Goal: Transaction & Acquisition: Purchase product/service

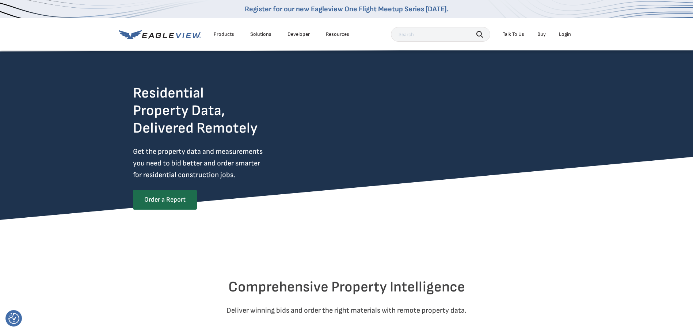
click at [565, 34] on div "Login" at bounding box center [565, 34] width 12 height 7
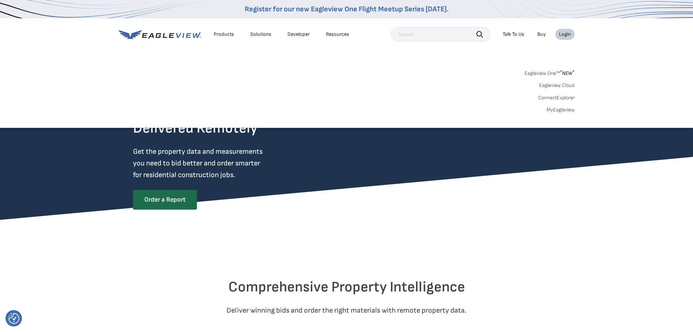
click at [563, 110] on link "MyEagleview" at bounding box center [560, 110] width 28 height 7
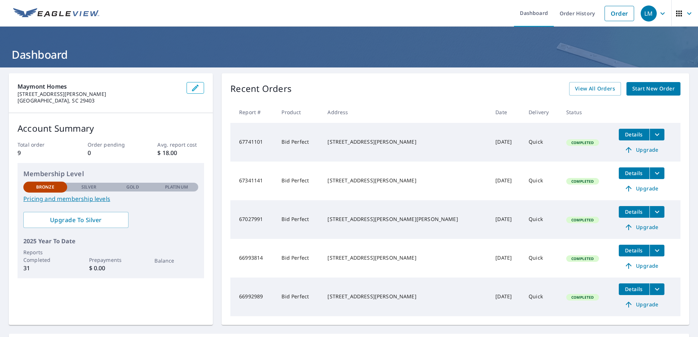
click at [646, 91] on span "Start New Order" at bounding box center [653, 88] width 42 height 9
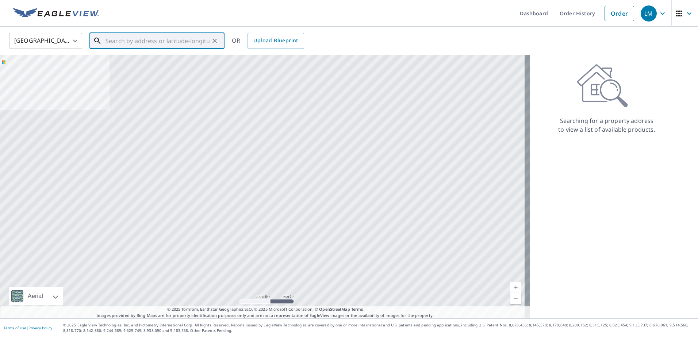
click at [179, 39] on input "text" at bounding box center [158, 41] width 104 height 20
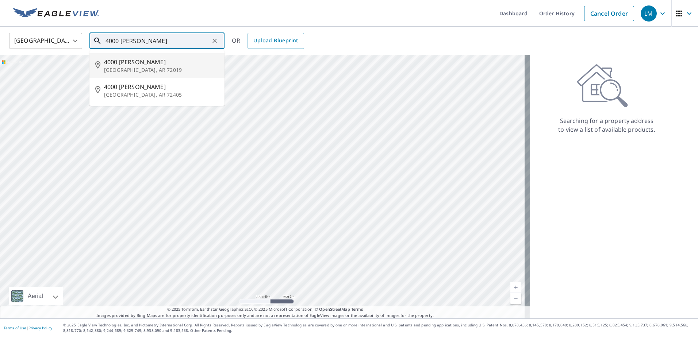
click at [152, 61] on span "4000 Sandra Ln" at bounding box center [161, 62] width 115 height 9
type input "4000 Sandra Ln Benton, AR 72019"
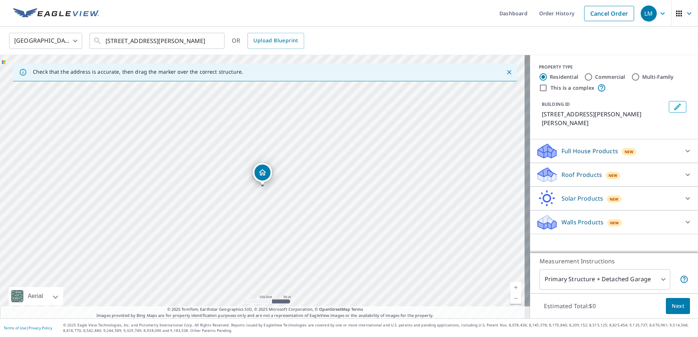
click at [510, 283] on link "Current Level 17, Zoom In" at bounding box center [515, 287] width 11 height 11
click at [512, 289] on link "Current Level 18, Zoom In" at bounding box center [515, 287] width 11 height 11
click at [512, 289] on link "Current Level 19, Zoom In" at bounding box center [515, 287] width 11 height 11
click at [512, 289] on link "Current Level 20, Zoom In Disabled" at bounding box center [515, 287] width 11 height 11
click at [683, 171] on icon at bounding box center [687, 175] width 9 height 9
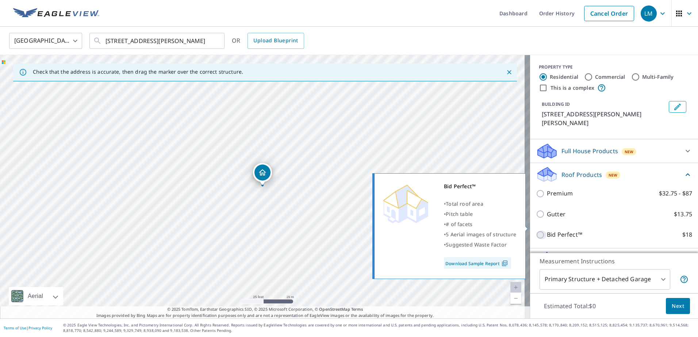
click at [537, 231] on input "Bid Perfect™ $18" at bounding box center [541, 235] width 11 height 9
checkbox input "true"
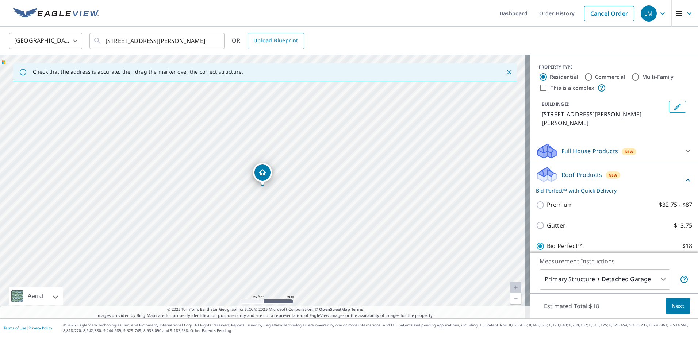
click at [657, 277] on body "LM LM Dashboard Order History Cancel Order LM United States US ​ 4000 Sandra Ln…" at bounding box center [349, 168] width 698 height 337
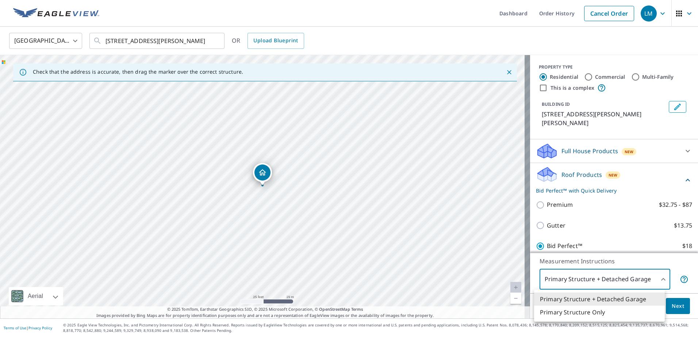
click at [603, 310] on li "Primary Structure Only" at bounding box center [599, 312] width 131 height 13
type input "2"
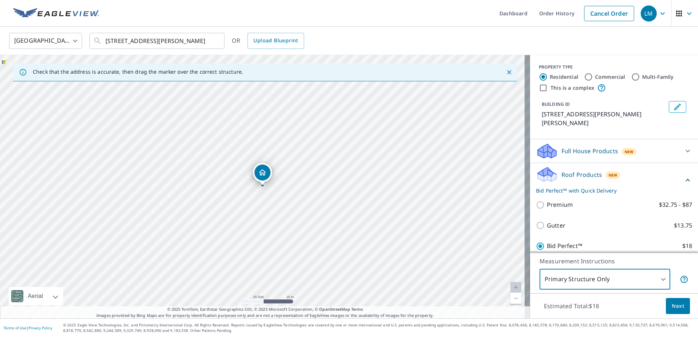
click at [672, 307] on span "Next" at bounding box center [678, 306] width 12 height 9
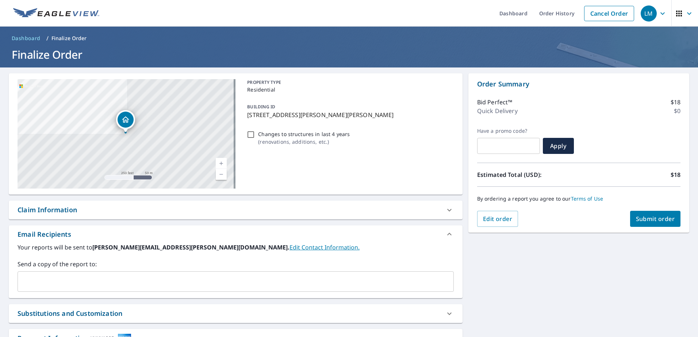
click at [651, 220] on span "Submit order" at bounding box center [655, 219] width 39 height 8
